Goal: Communication & Community: Answer question/provide support

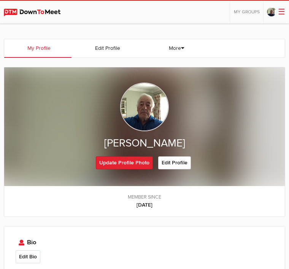
scroll to position [248, 0]
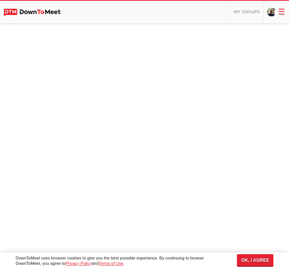
click at [162, 106] on div at bounding box center [144, 138] width 289 height 229
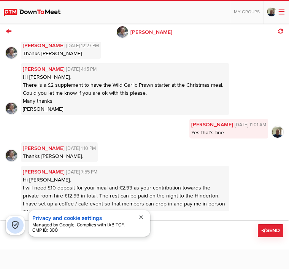
scroll to position [2548, 0]
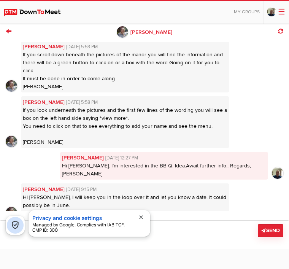
click at [215, 198] on div "← [PERSON_NAME] x Last seen few decades ago [PERSON_NAME] x [DATE] 1:08 PM Hell…" at bounding box center [144, 133] width 289 height 229
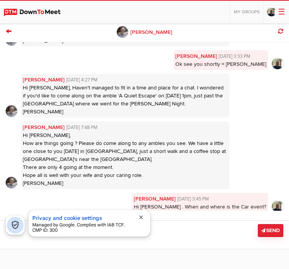
scroll to position [1269, 0]
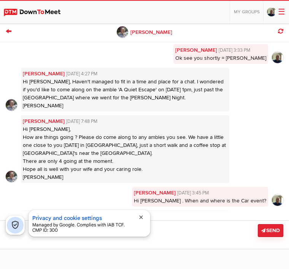
click at [270, 115] on li "[PERSON_NAME] [DATE] 7:48 PM Hi [PERSON_NAME], How are things going ? Please do…" at bounding box center [144, 149] width 277 height 68
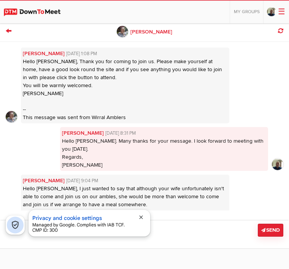
scroll to position [0, 0]
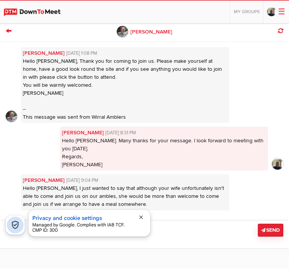
click at [65, 58] on span "Hello [PERSON_NAME], Thank you for coming to join us. Please make yourself at h…" at bounding box center [122, 89] width 199 height 62
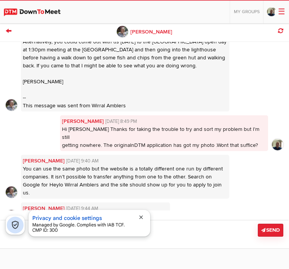
scroll to position [2956, 0]
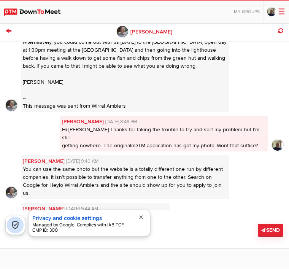
click at [178, 237] on span "Thanks [PERSON_NAME].Ill have another go and try not to keep bothering you over…" at bounding box center [160, 248] width 197 height 22
click at [260, 203] on li "[PERSON_NAME] x [DATE] 9:44 AM [URL][DOMAIN_NAME] That is the link to our new g…" at bounding box center [144, 213] width 277 height 20
click at [243, 203] on li "[PERSON_NAME] x [DATE] 9:44 AM [URL][DOMAIN_NAME] That is the link to our new g…" at bounding box center [144, 213] width 277 height 20
click at [216, 237] on span "Thanks [PERSON_NAME].Ill have another go and try not to keep bothering you over…" at bounding box center [160, 248] width 197 height 22
click at [194, 228] on link "[PERSON_NAME] [DATE] 11:11 AM" at bounding box center [164, 232] width 204 height 8
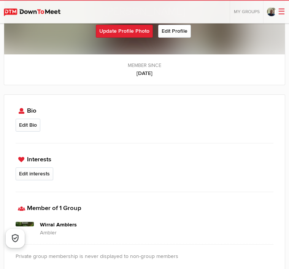
scroll to position [49, 0]
